Goal: Check status: Check status

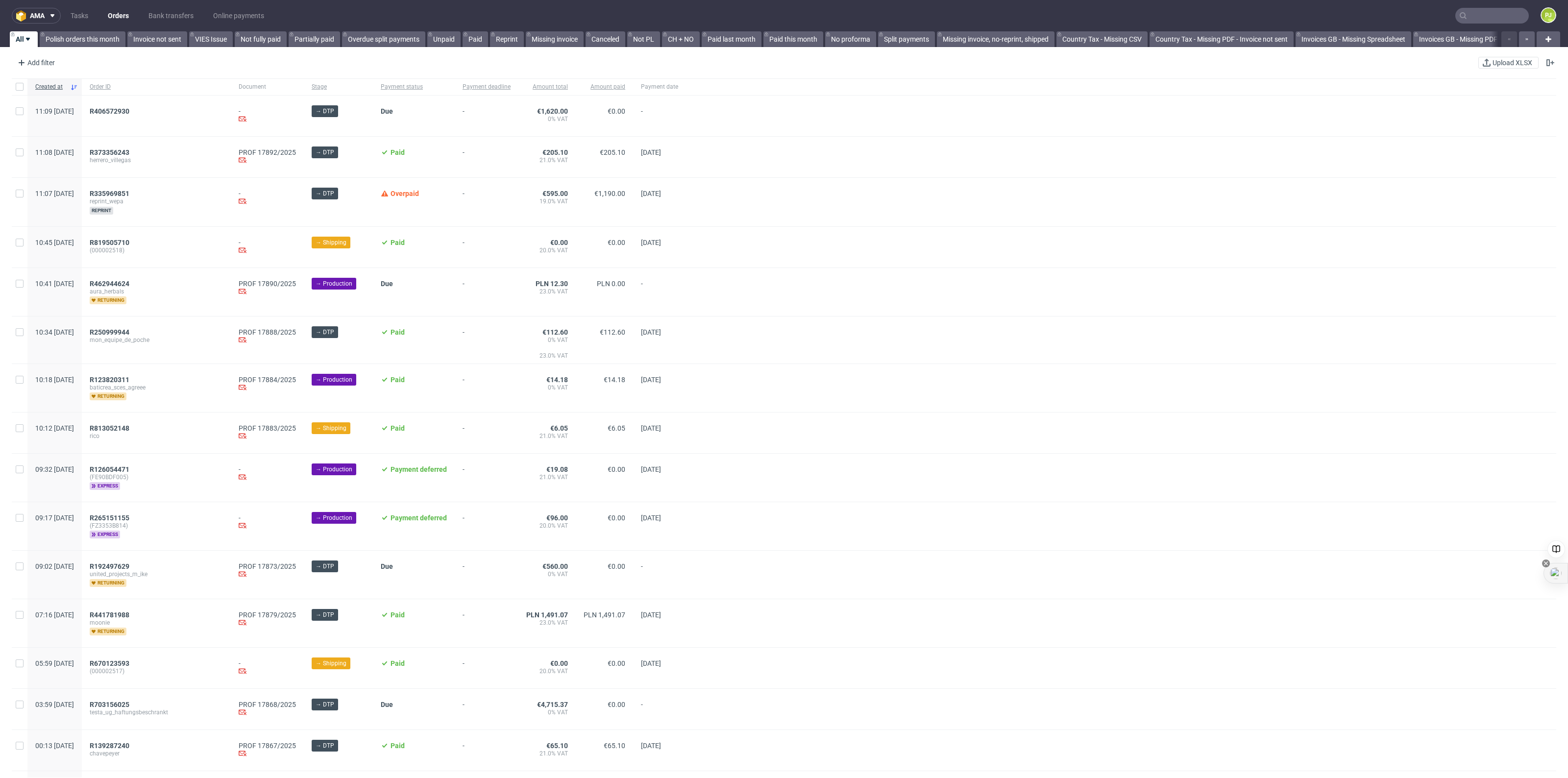
click at [1478, 18] on input "text" at bounding box center [1492, 16] width 74 height 16
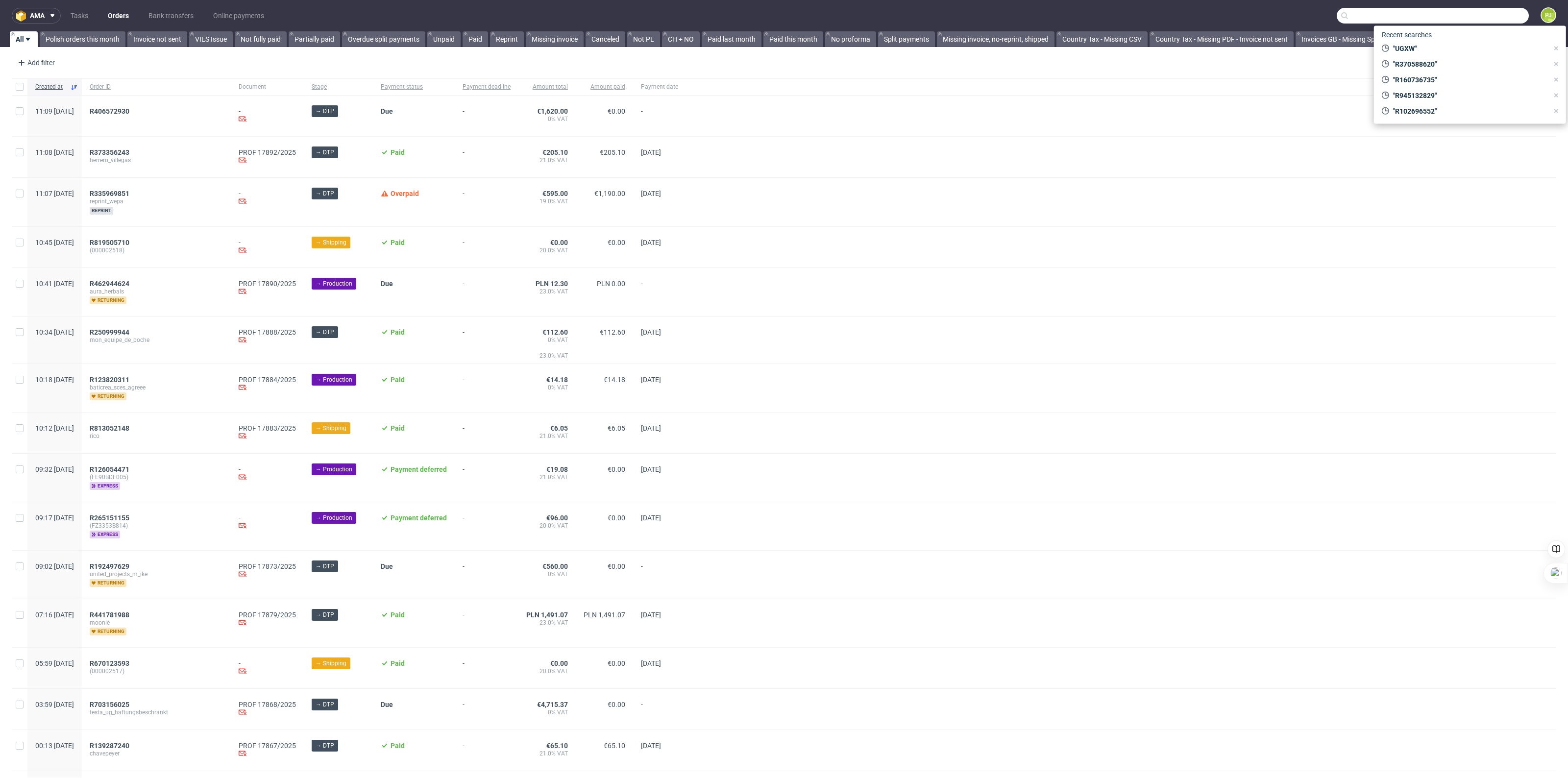
paste input "R160736735"
type input "R160736735"
click at [1456, 119] on span "R160736735" at bounding box center [1475, 123] width 40 height 8
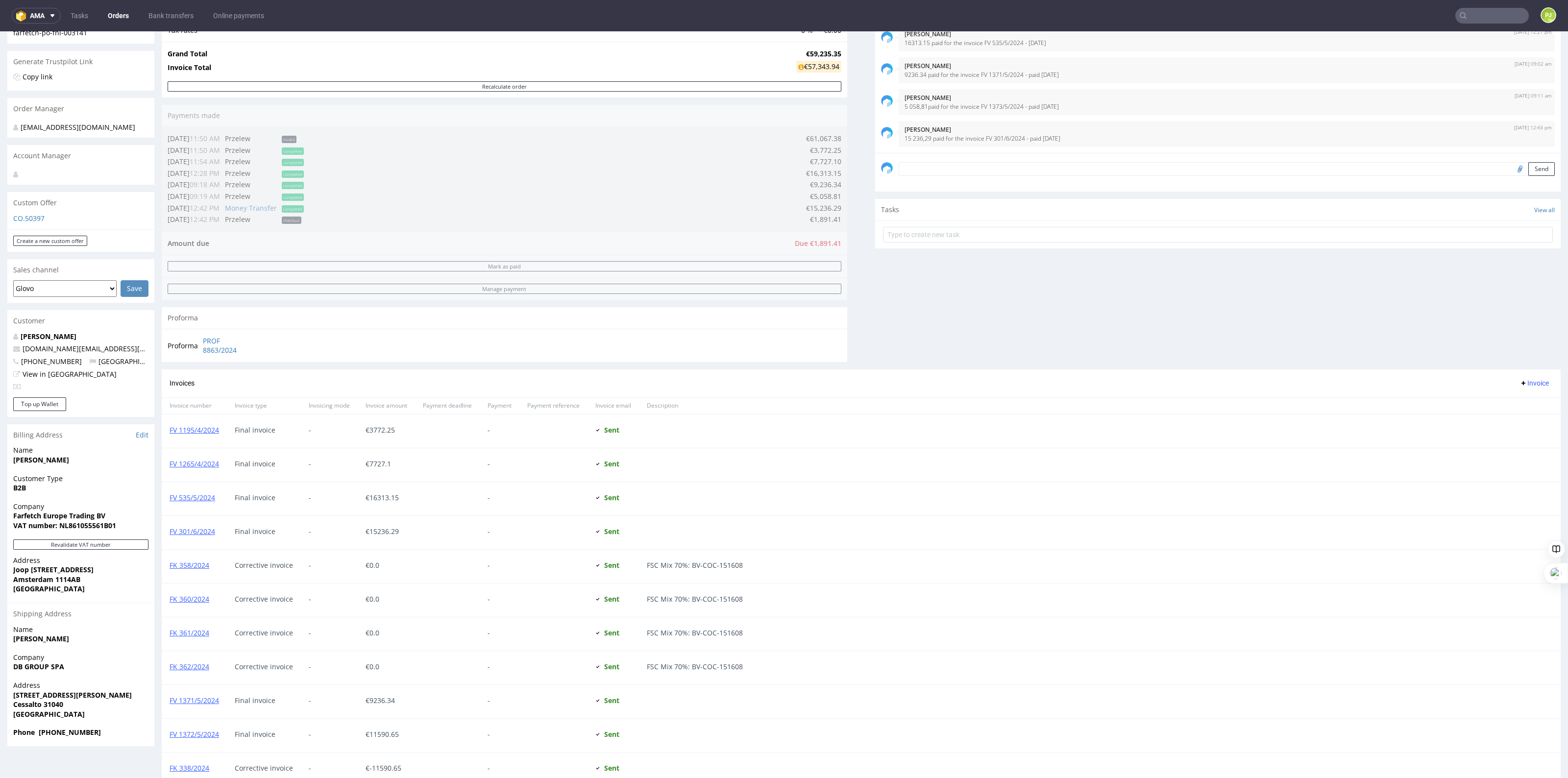
scroll to position [306, 0]
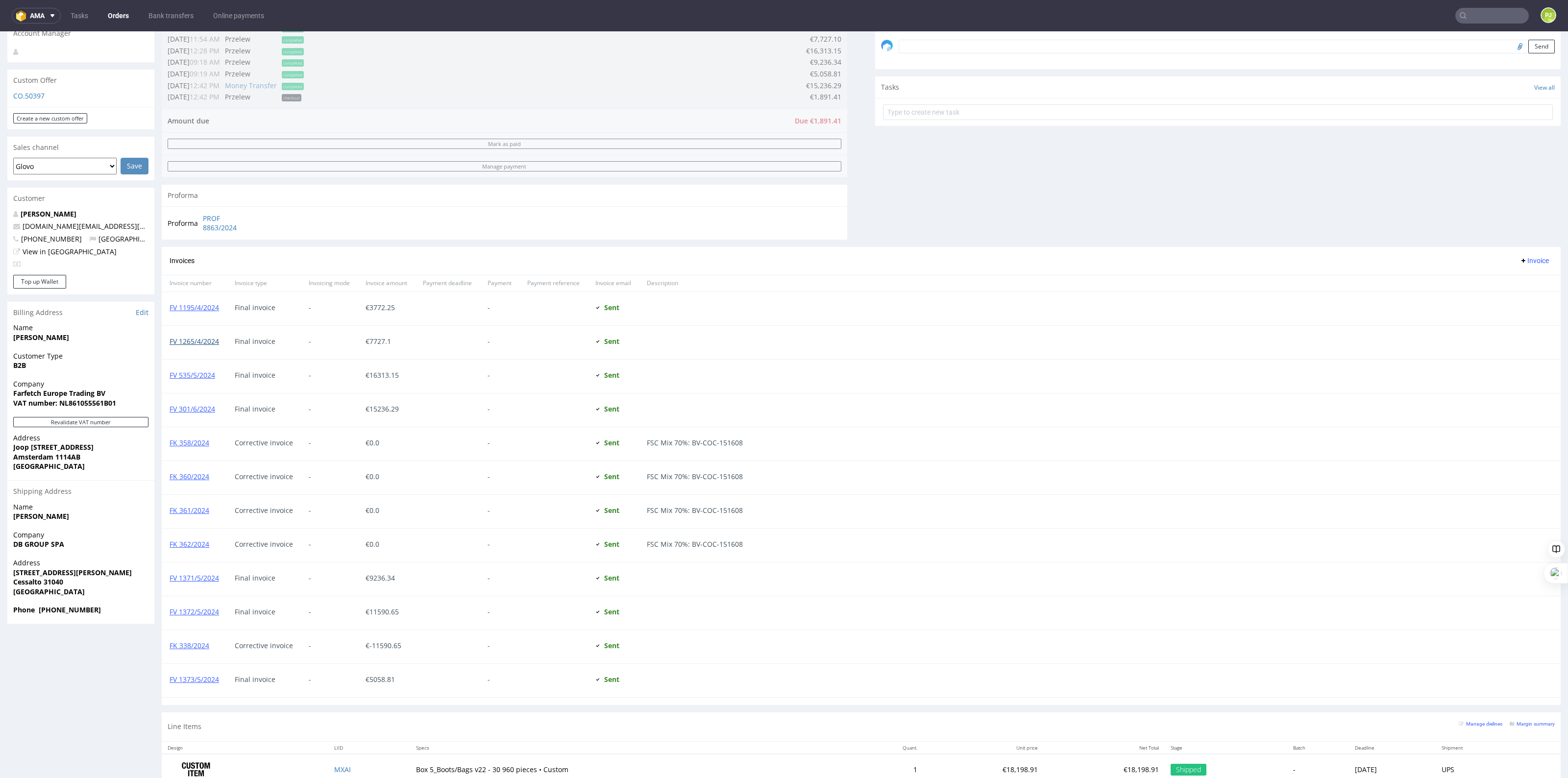
click at [211, 344] on link "FV 1265/4/2024" at bounding box center [194, 341] width 49 height 9
